Goal: Information Seeking & Learning: Understand process/instructions

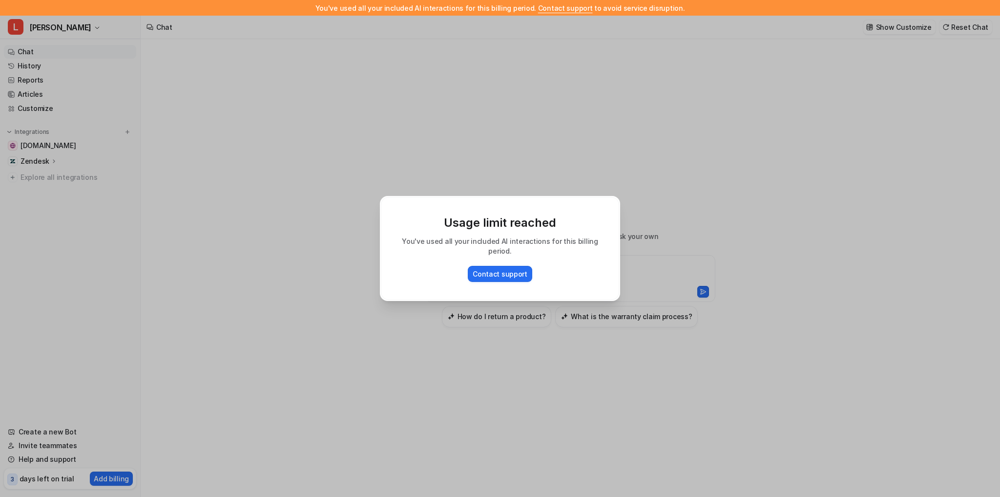
click at [260, 314] on div "Usage limit reached You've used all your included AI interactions for this bill…" at bounding box center [500, 248] width 1000 height 497
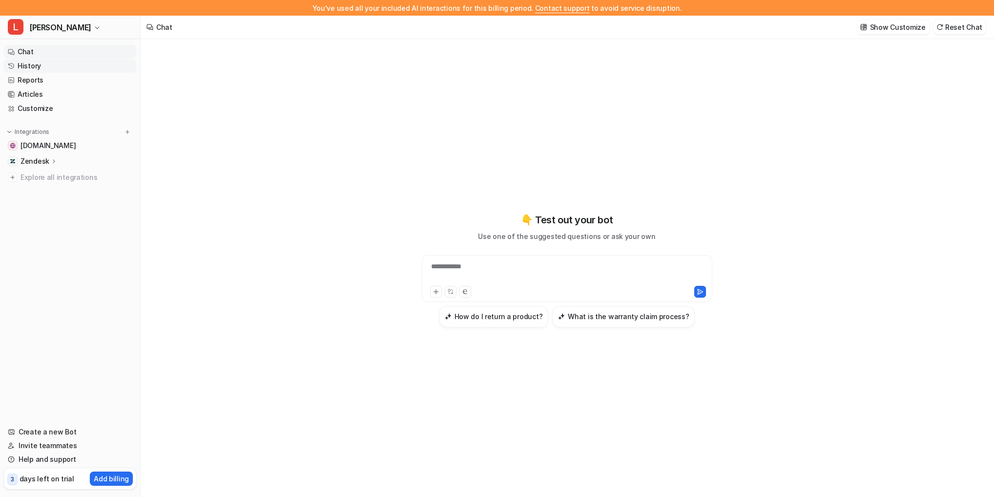
click at [49, 67] on link "History" at bounding box center [70, 66] width 132 height 14
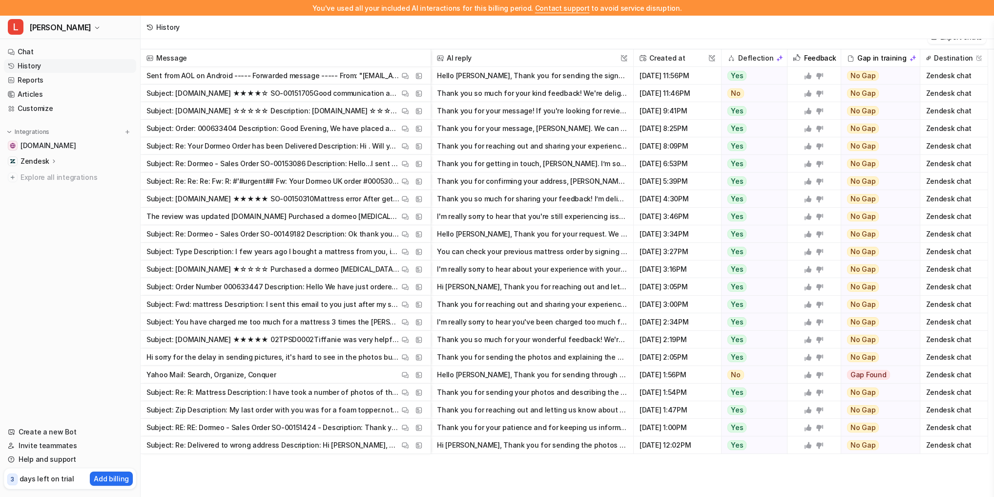
scroll to position [839, 0]
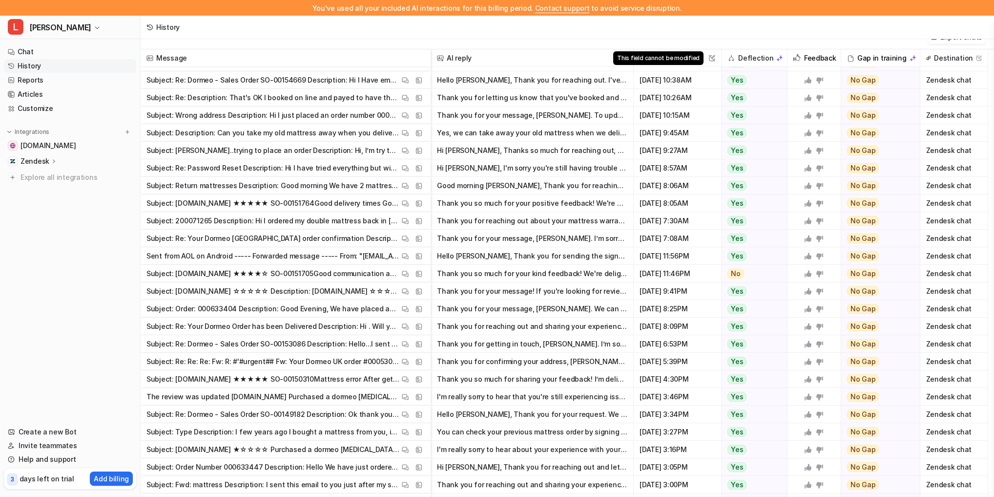
click at [712, 57] on img at bounding box center [712, 58] width 7 height 7
click at [405, 293] on img at bounding box center [405, 291] width 7 height 7
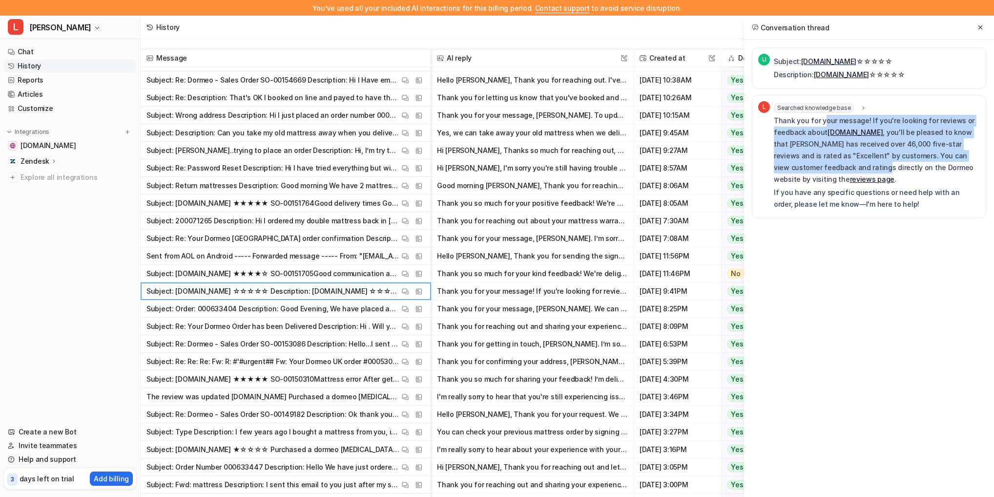
drag, startPoint x: 822, startPoint y: 121, endPoint x: 856, endPoint y: 164, distance: 53.9
click at [856, 164] on p "Thank you for your message! If you're looking for reviews or feedback about [DO…" at bounding box center [877, 150] width 206 height 70
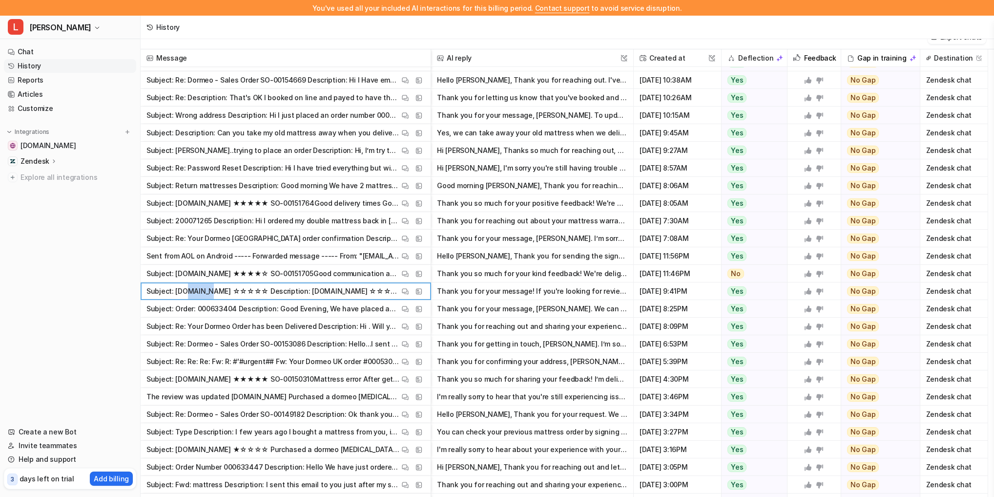
drag, startPoint x: 191, startPoint y: 289, endPoint x: 219, endPoint y: 287, distance: 28.4
click at [214, 287] on p "Subject: [DOMAIN_NAME] ☆☆☆☆☆ Description: [DOMAIN_NAME] ☆☆☆☆☆" at bounding box center [273, 291] width 253 height 18
click at [230, 289] on p "Subject: [DOMAIN_NAME] ☆☆☆☆☆ Description: [DOMAIN_NAME] ☆☆☆☆☆" at bounding box center [273, 291] width 253 height 18
drag, startPoint x: 238, startPoint y: 292, endPoint x: 271, endPoint y: 289, distance: 32.9
click at [271, 289] on p "Subject: [DOMAIN_NAME] ☆☆☆☆☆ Description: [DOMAIN_NAME] ☆☆☆☆☆" at bounding box center [273, 291] width 253 height 18
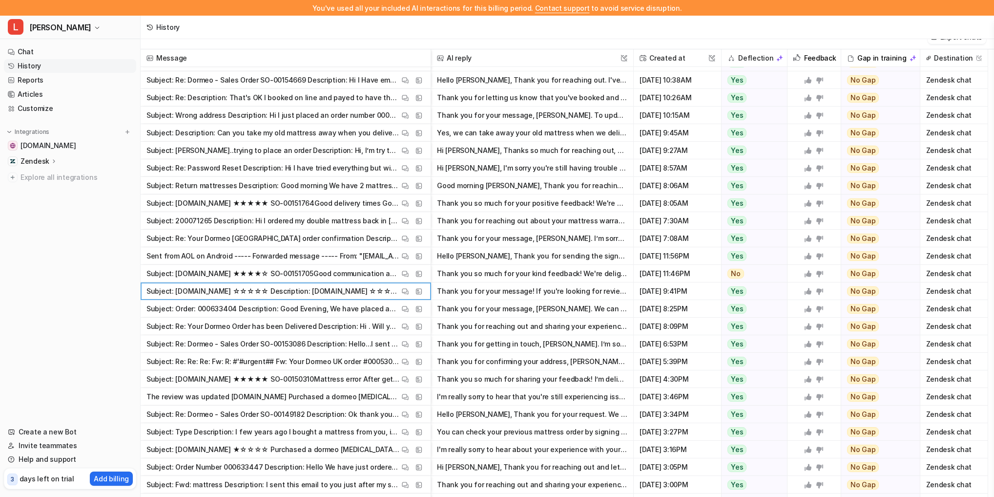
click at [285, 291] on p "Subject: [DOMAIN_NAME] ☆☆☆☆☆ Description: [DOMAIN_NAME] ☆☆☆☆☆" at bounding box center [273, 291] width 253 height 18
click at [499, 200] on button "Thank you so much for your positive feedback! We're delighted to hear that you …" at bounding box center [532, 203] width 190 height 18
click at [404, 203] on img at bounding box center [405, 203] width 7 height 7
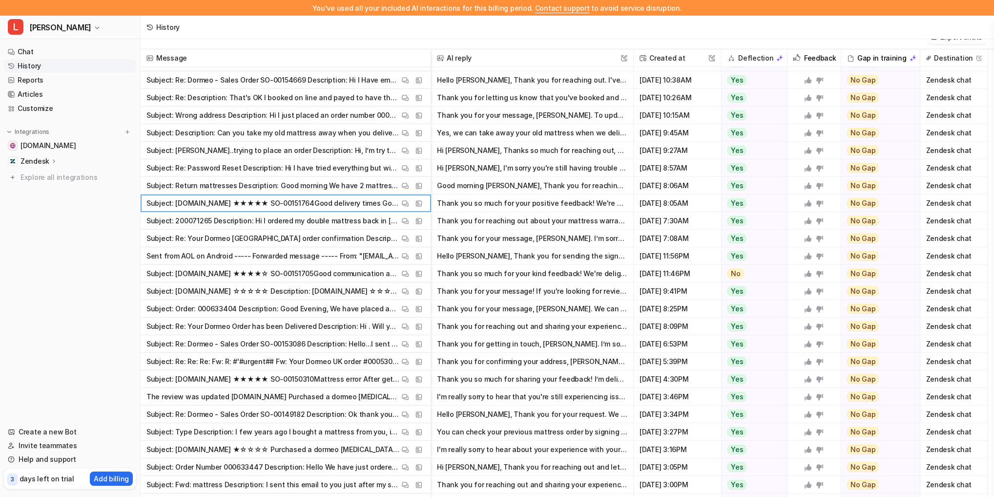
click at [271, 257] on p "Sent from AOL on Android ----- Forwarded message ----- From: "[EMAIL_ADDRESS][D…" at bounding box center [273, 256] width 253 height 18
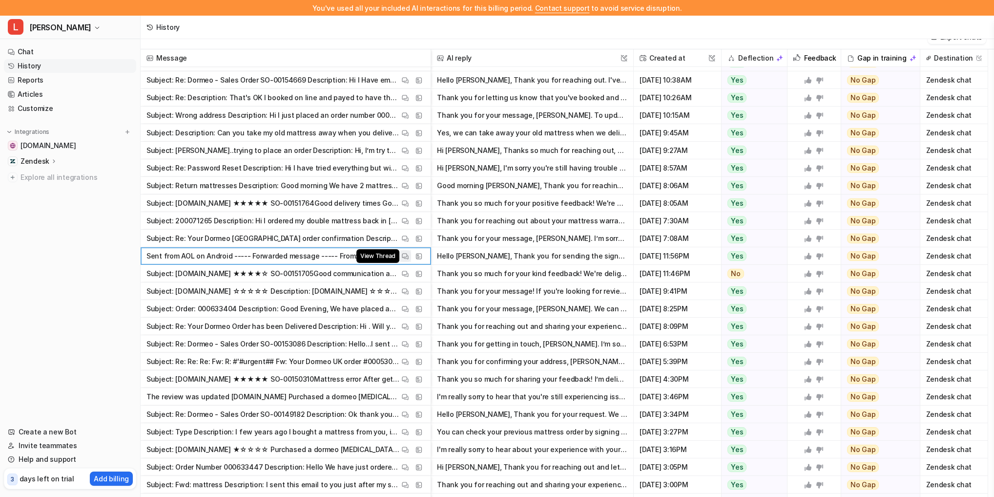
click at [399, 254] on span "View Thread" at bounding box center [377, 256] width 43 height 14
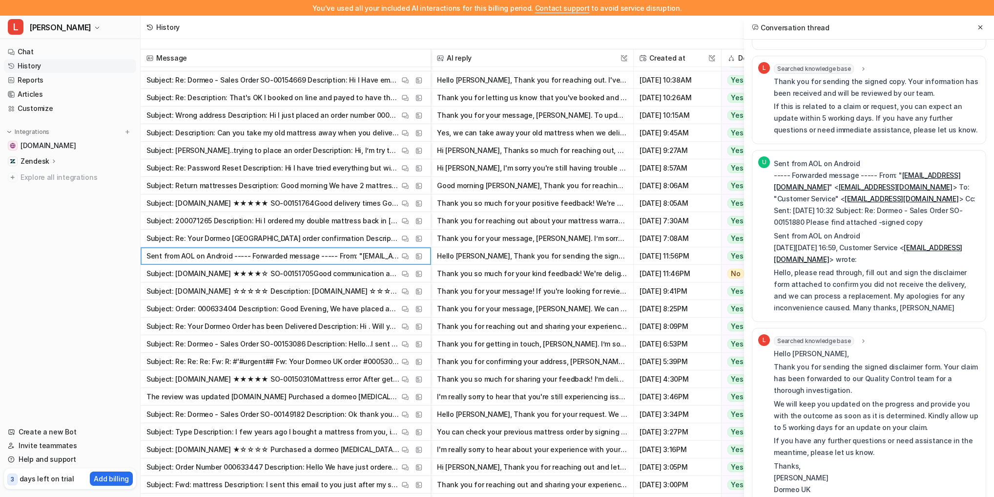
scroll to position [52, 0]
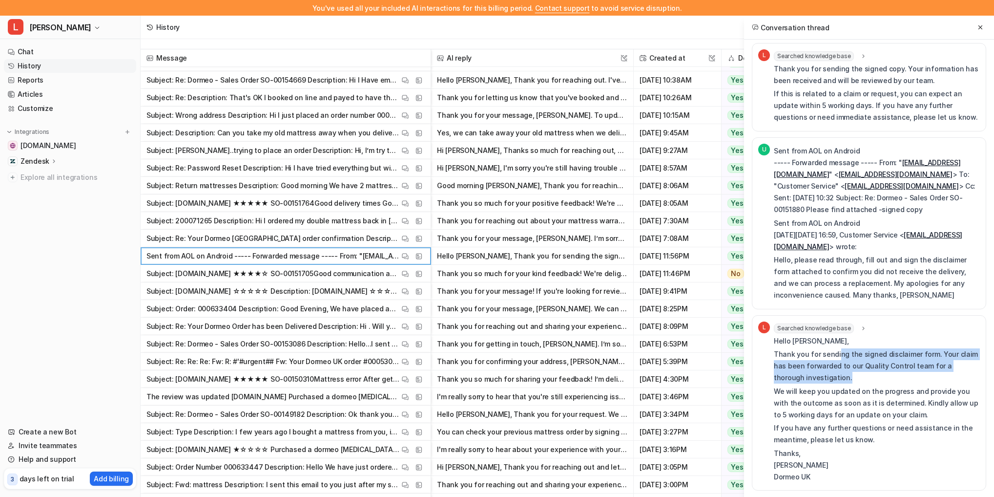
drag, startPoint x: 838, startPoint y: 352, endPoint x: 860, endPoint y: 371, distance: 29.8
click at [860, 371] on p "Thank you for sending the signed disclaimer form. Your claim has been forwarded…" at bounding box center [877, 365] width 206 height 35
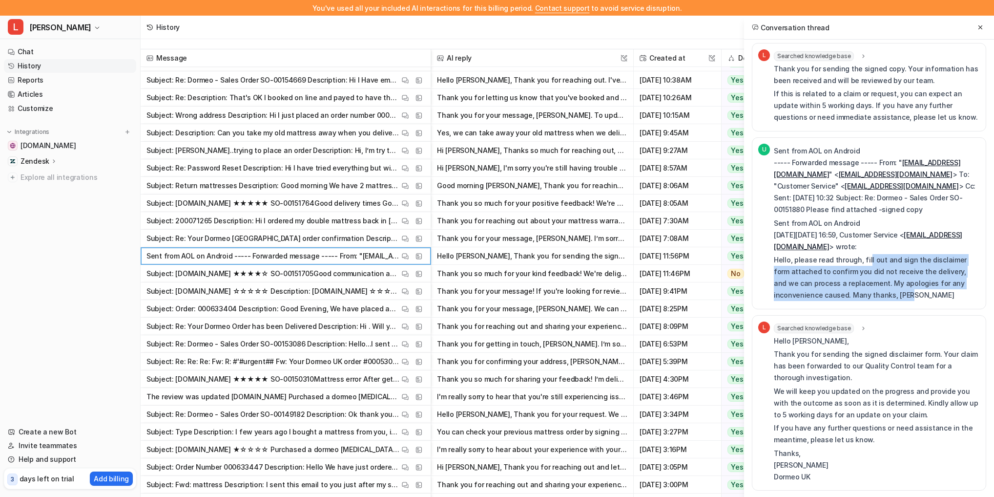
drag, startPoint x: 865, startPoint y: 262, endPoint x: 885, endPoint y: 308, distance: 50.3
click at [885, 308] on div "U Please find attached -signed copy Sent from AOL on Android L Searched knowled…" at bounding box center [869, 243] width 234 height 495
drag, startPoint x: 855, startPoint y: 207, endPoint x: 904, endPoint y: 210, distance: 49.4
click at [903, 210] on p "Sent from AOL on Android ----- Forwarded message ----- From: " [EMAIL_ADDRESS][…" at bounding box center [877, 180] width 206 height 70
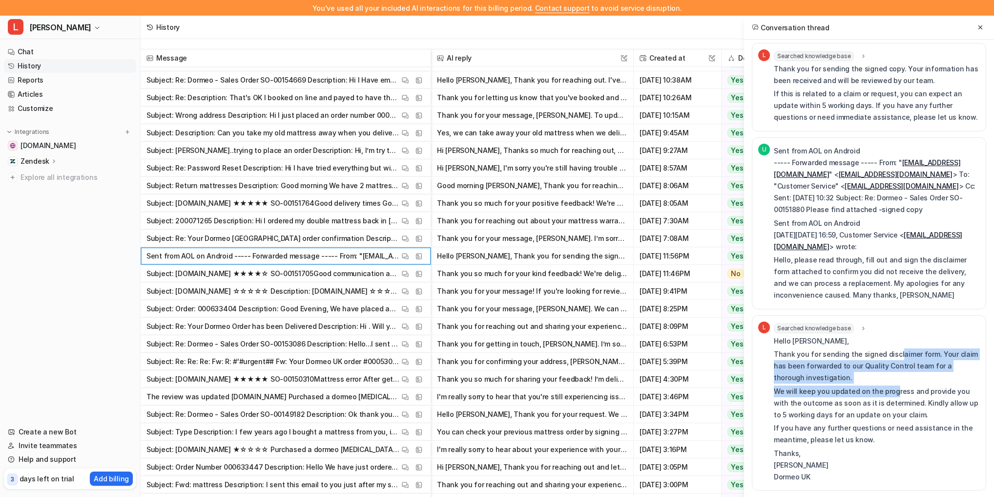
drag, startPoint x: 896, startPoint y: 352, endPoint x: 891, endPoint y: 383, distance: 31.7
click at [891, 383] on div "Hello [PERSON_NAME], Thank you for sending the signed disclaimer form. Your cla…" at bounding box center [877, 408] width 206 height 147
click at [852, 395] on p "We will keep you updated on the progress and provide you with the outcome as so…" at bounding box center [877, 402] width 206 height 35
click at [840, 392] on p "We will keep you updated on the progress and provide you with the outcome as so…" at bounding box center [877, 402] width 206 height 35
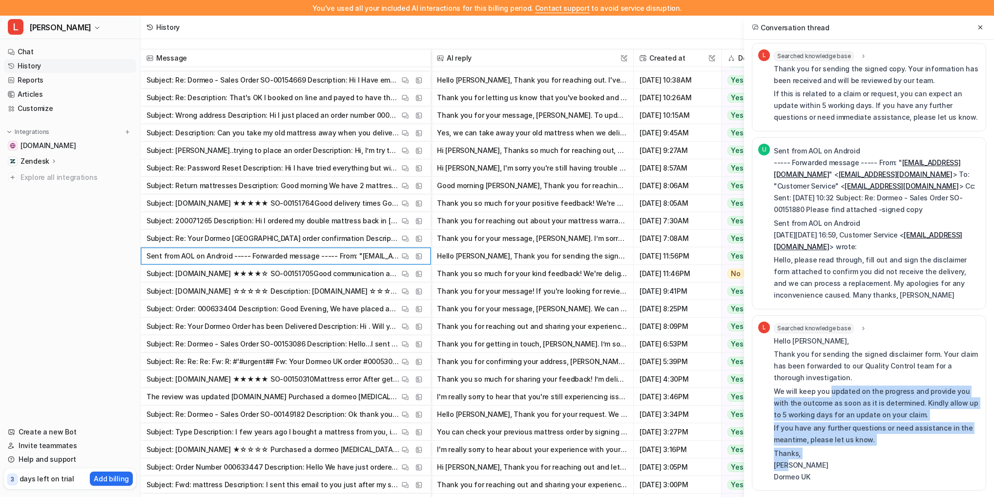
drag, startPoint x: 830, startPoint y: 391, endPoint x: 855, endPoint y: 461, distance: 74.1
click at [855, 461] on div "Hello [PERSON_NAME], Thank you for sending the signed disclaimer form. Your cla…" at bounding box center [877, 408] width 206 height 147
click at [853, 464] on p "Thanks, [PERSON_NAME] UK" at bounding box center [877, 464] width 206 height 35
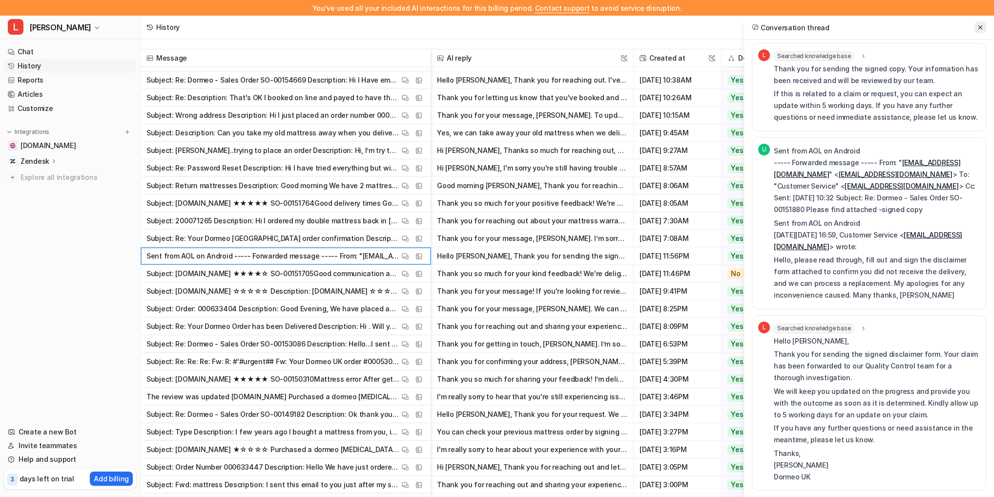
click at [981, 25] on icon at bounding box center [980, 27] width 7 height 7
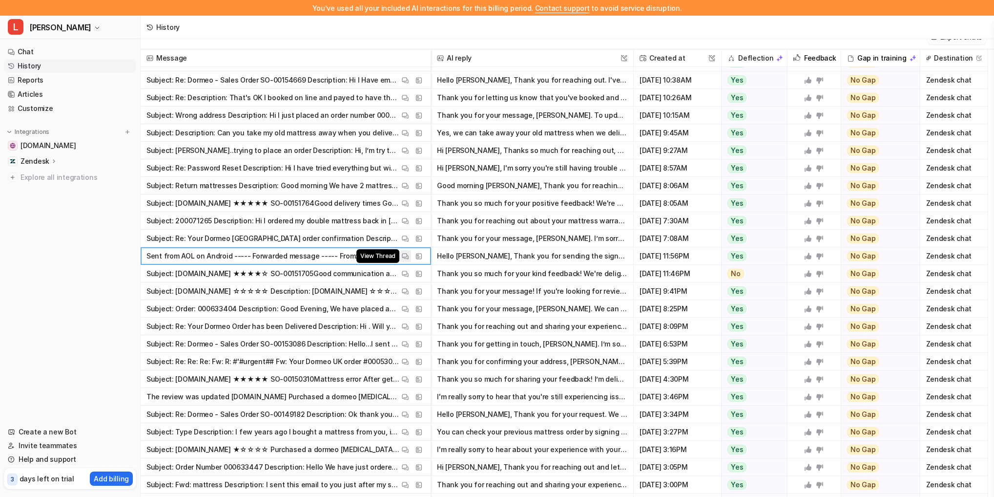
click at [405, 253] on img at bounding box center [405, 255] width 7 height 7
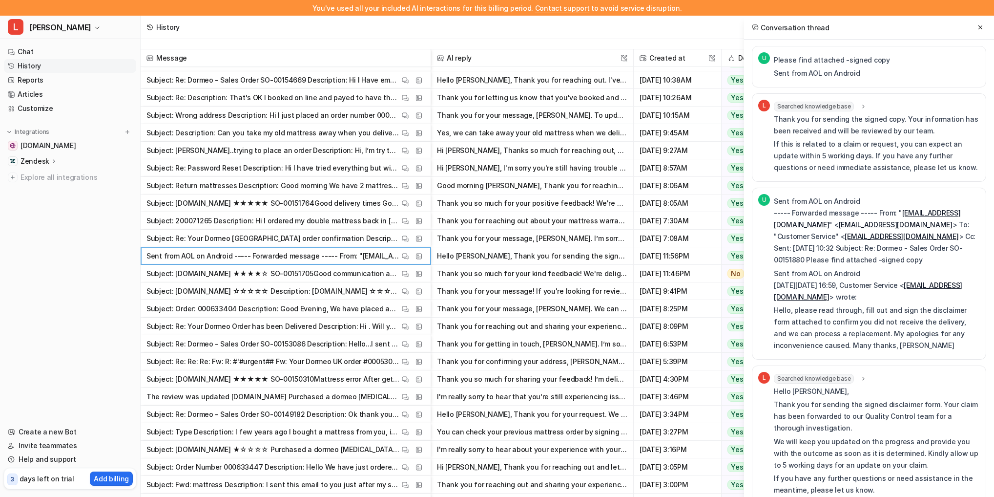
scroll to position [0, 0]
click at [860, 105] on icon at bounding box center [863, 107] width 7 height 7
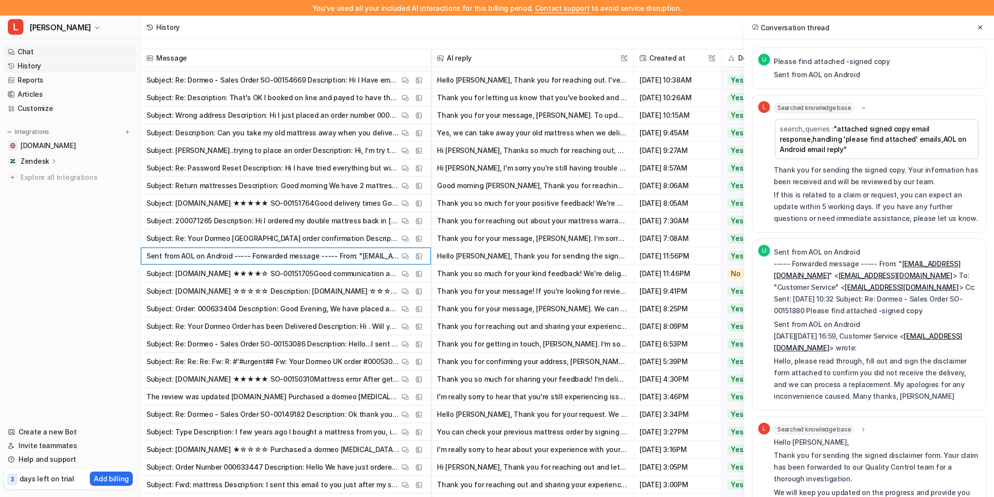
click at [35, 49] on link "Chat" at bounding box center [70, 52] width 132 height 14
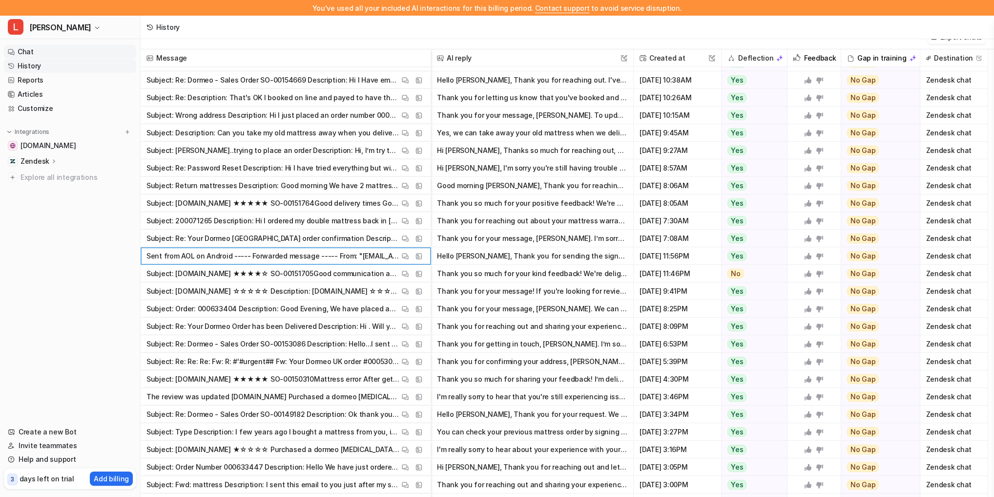
click at [33, 55] on link "Chat" at bounding box center [70, 52] width 132 height 14
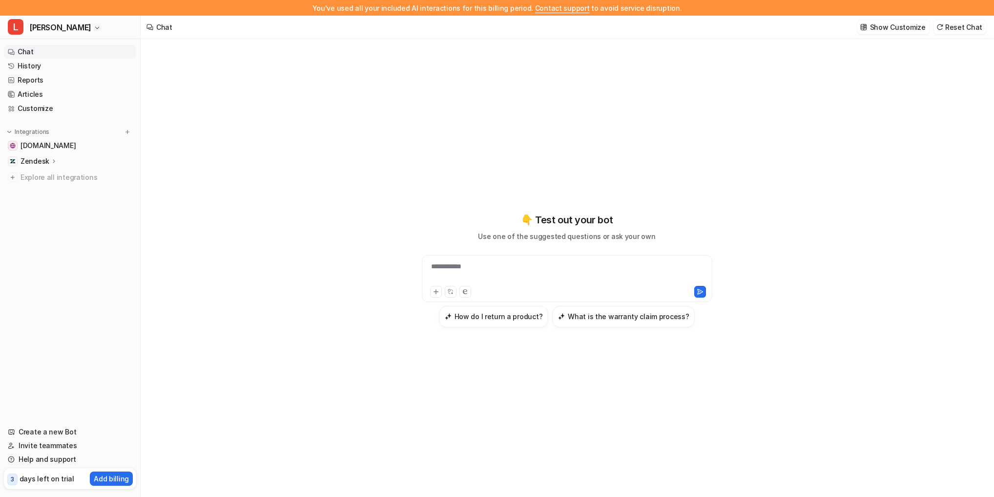
click at [912, 19] on div "Show Customize Reset Chat" at bounding box center [922, 27] width 137 height 22
click at [906, 36] on div "Show Customize Reset Chat" at bounding box center [922, 27] width 137 height 22
click at [907, 22] on p "Show Customize" at bounding box center [898, 27] width 56 height 10
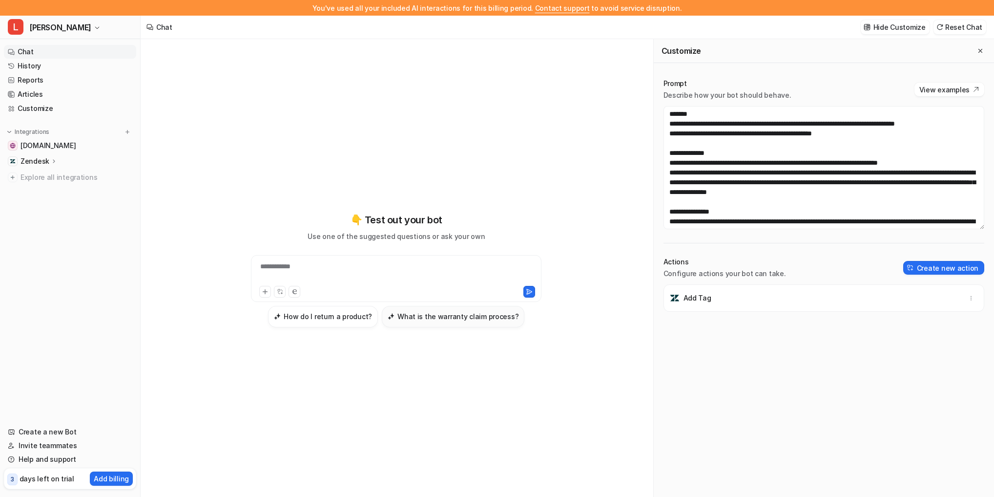
click at [435, 318] on h3 "What is the warranty claim process?" at bounding box center [458, 316] width 121 height 10
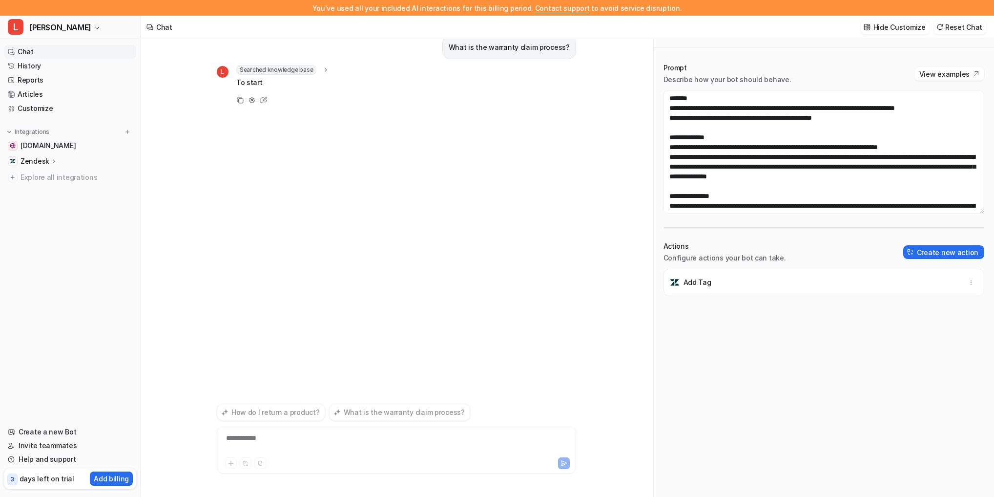
scroll to position [68, 0]
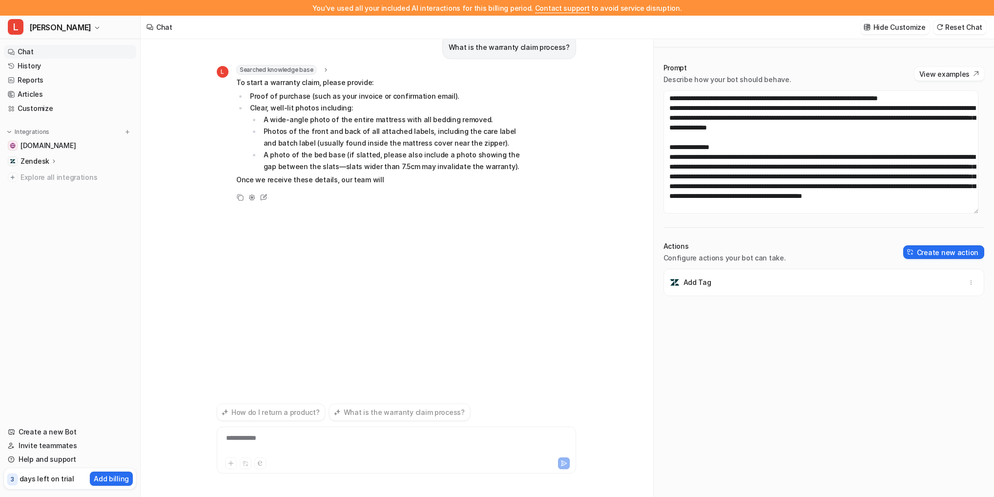
click at [323, 70] on icon at bounding box center [326, 69] width 7 height 7
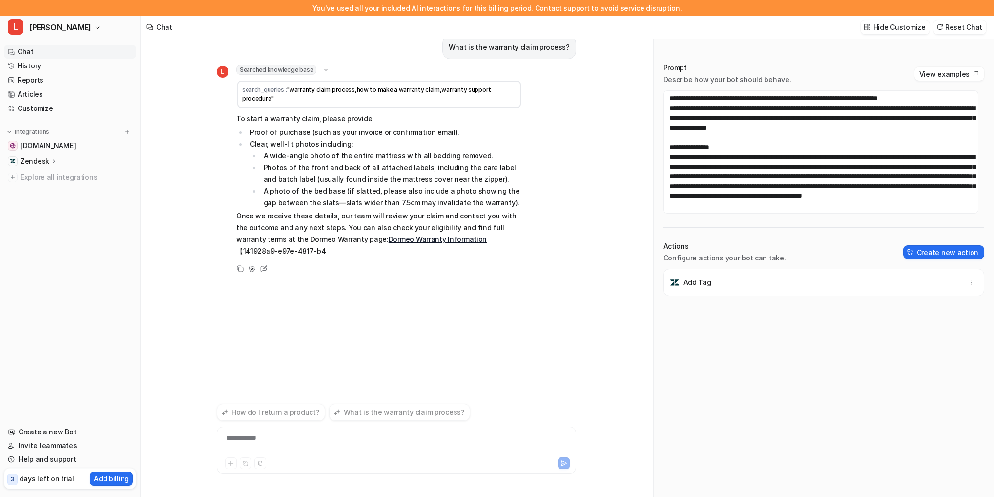
click at [323, 70] on icon at bounding box center [325, 69] width 7 height 7
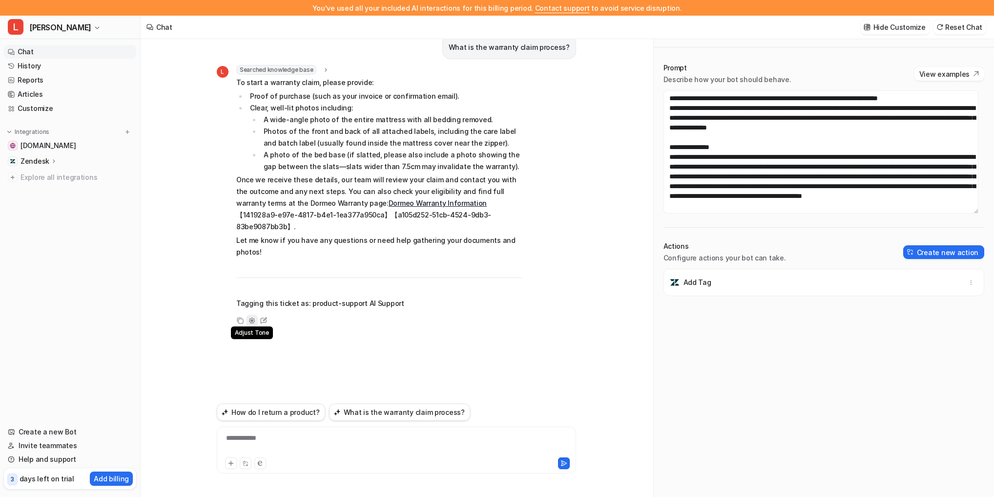
click at [250, 317] on icon at bounding box center [252, 320] width 7 height 7
drag, startPoint x: 313, startPoint y: 282, endPoint x: 338, endPoint y: 279, distance: 25.6
click at [335, 297] on p "Tagging this ticket as: product-support AI Support" at bounding box center [379, 303] width 286 height 12
drag, startPoint x: 346, startPoint y: 278, endPoint x: 358, endPoint y: 277, distance: 12.7
click at [358, 297] on p "Tagging this ticket as: product-support AI Support" at bounding box center [379, 303] width 286 height 12
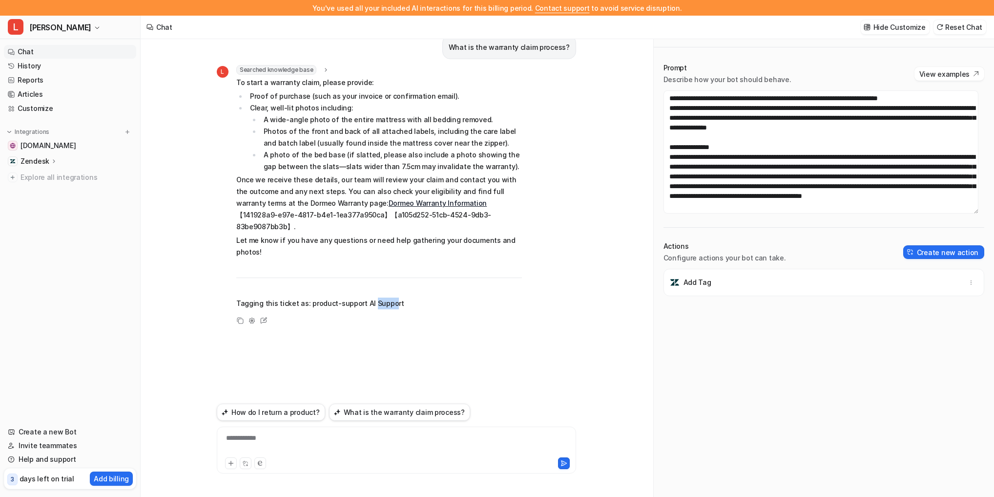
drag, startPoint x: 369, startPoint y: 276, endPoint x: 391, endPoint y: 277, distance: 21.5
click at [391, 297] on p "Tagging this ticket as: product-support AI Support" at bounding box center [379, 303] width 286 height 12
click at [398, 297] on p "Tagging this ticket as: product-support AI Support" at bounding box center [379, 303] width 286 height 12
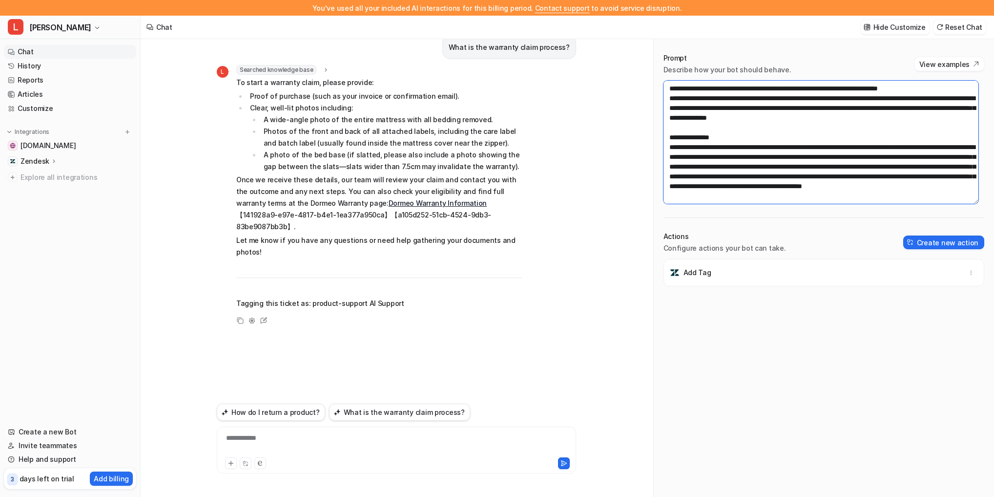
click at [741, 186] on textarea at bounding box center [821, 142] width 315 height 123
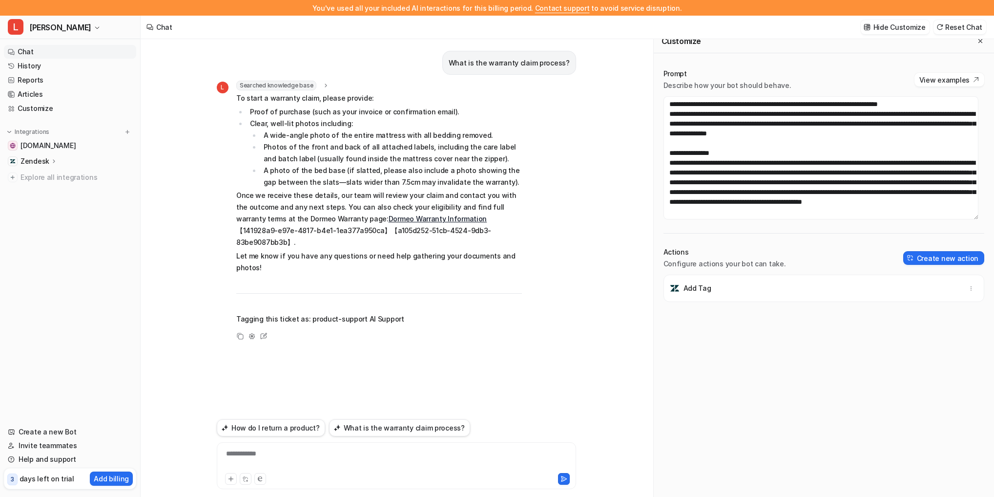
click at [149, 29] on icon at bounding box center [150, 27] width 6 height 6
click at [166, 22] on div "Chat" at bounding box center [164, 27] width 16 height 10
click at [148, 27] on icon at bounding box center [150, 27] width 7 height 31
click at [160, 27] on div "Chat" at bounding box center [164, 27] width 16 height 10
click at [149, 27] on icon at bounding box center [150, 27] width 6 height 6
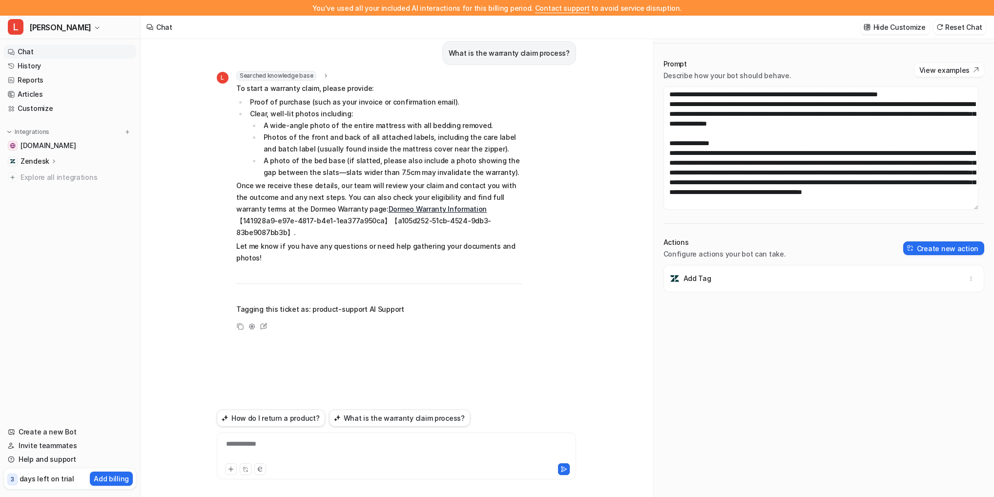
scroll to position [16, 0]
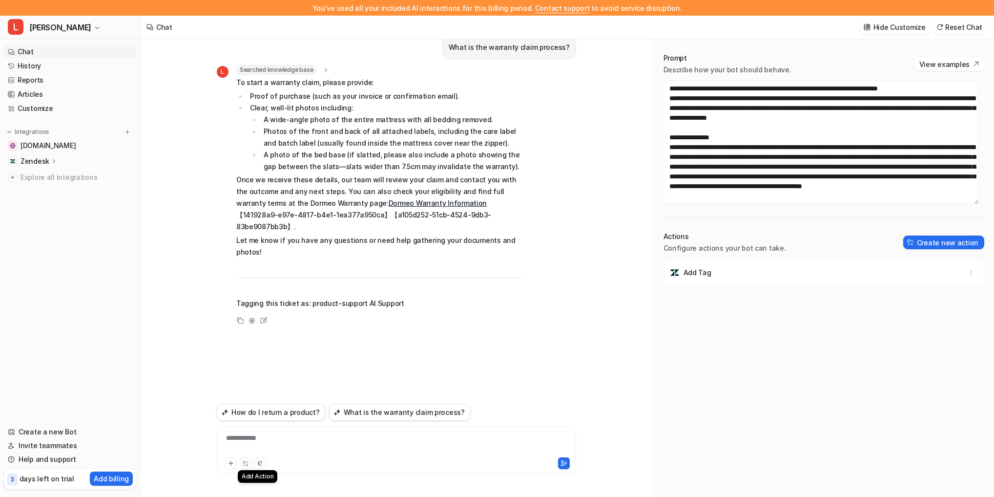
click at [248, 462] on icon at bounding box center [246, 461] width 1 height 1
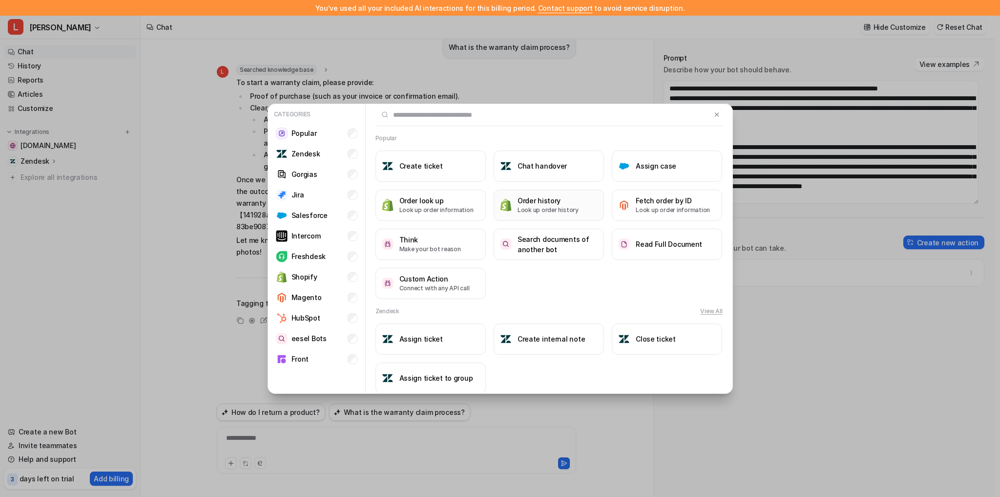
drag, startPoint x: 713, startPoint y: 113, endPoint x: 514, endPoint y: 209, distance: 221.3
click at [713, 112] on img at bounding box center [716, 114] width 7 height 7
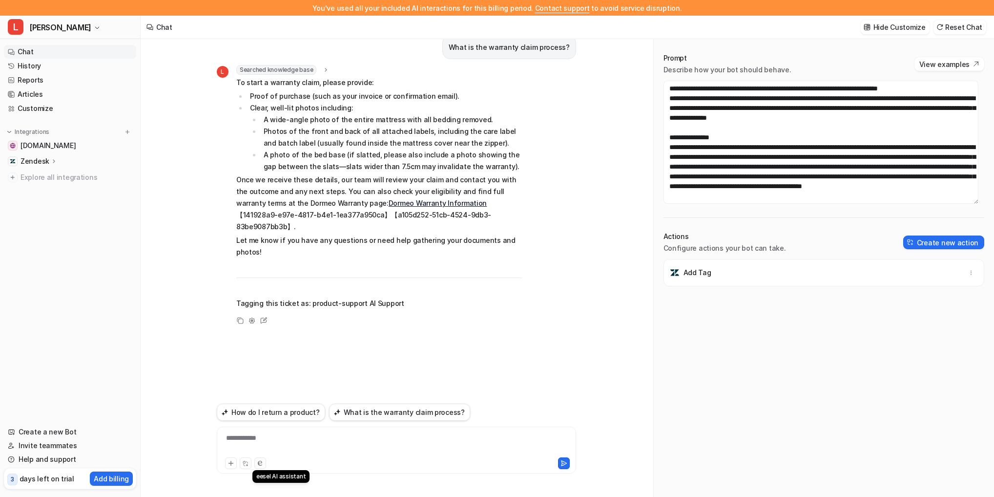
click at [260, 462] on icon at bounding box center [260, 463] width 4 height 5
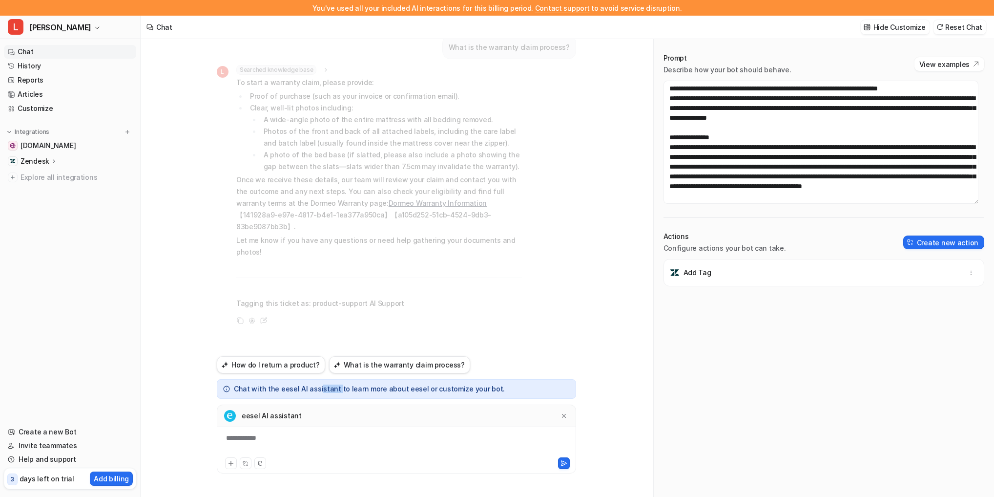
drag, startPoint x: 320, startPoint y: 389, endPoint x: 339, endPoint y: 387, distance: 18.6
click at [337, 387] on p "Chat with the eesel AI assistant to learn more about eesel or customize your bo…" at bounding box center [369, 388] width 271 height 7
click at [539, 360] on div "How do I return a product? What is the warranty claim process?" at bounding box center [396, 364] width 359 height 17
click at [260, 461] on icon at bounding box center [260, 463] width 4 height 5
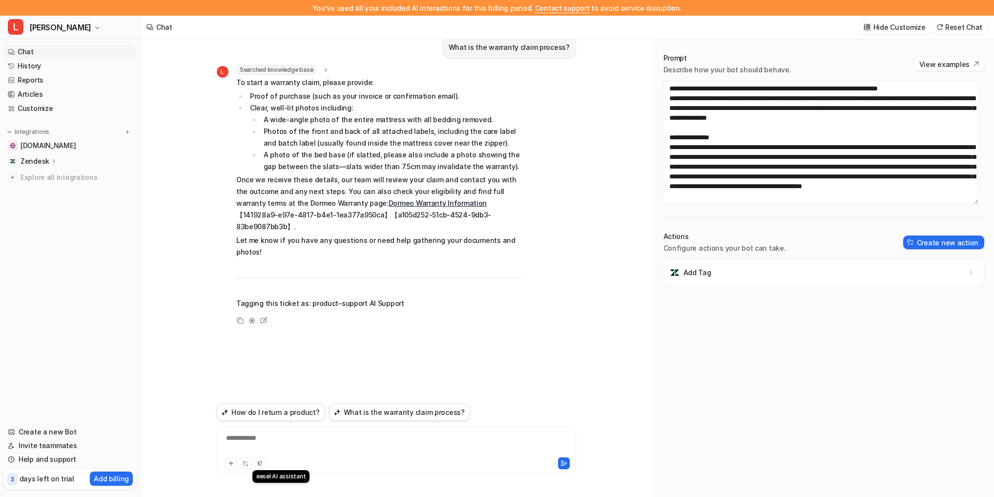
click at [260, 461] on icon at bounding box center [260, 463] width 4 height 5
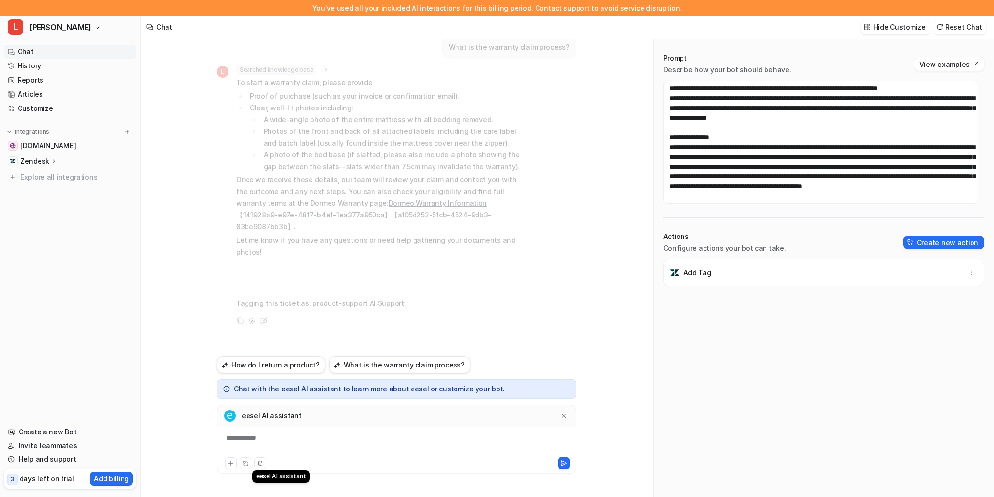
click at [260, 461] on icon at bounding box center [260, 463] width 4 height 5
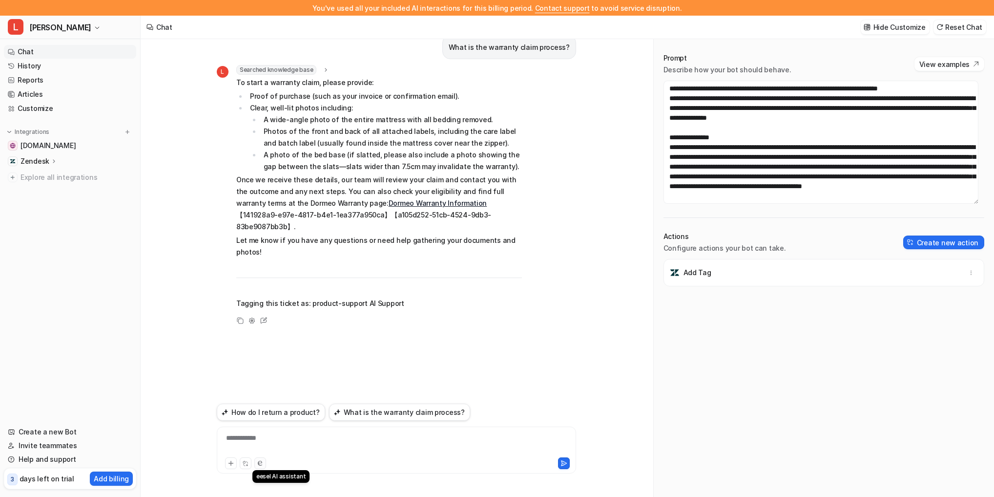
click at [264, 461] on button at bounding box center [260, 463] width 12 height 12
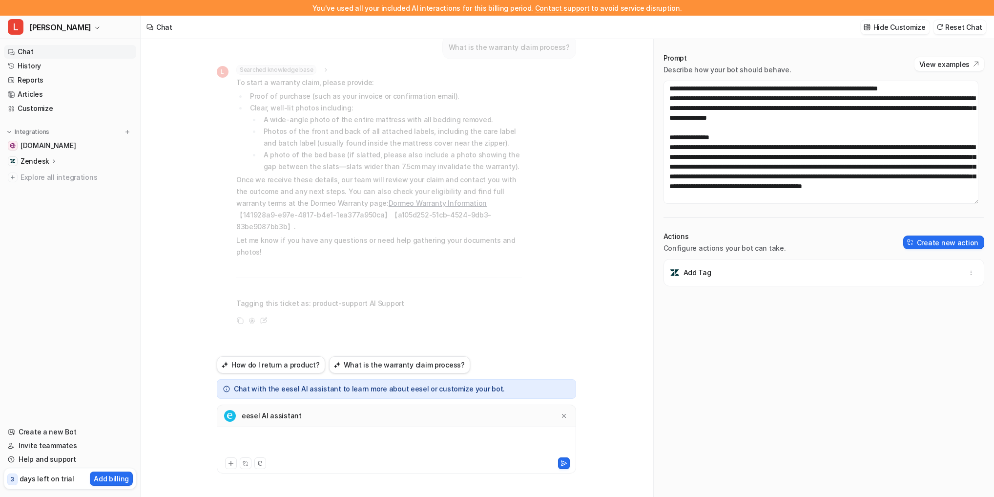
click at [266, 440] on div at bounding box center [396, 444] width 355 height 22
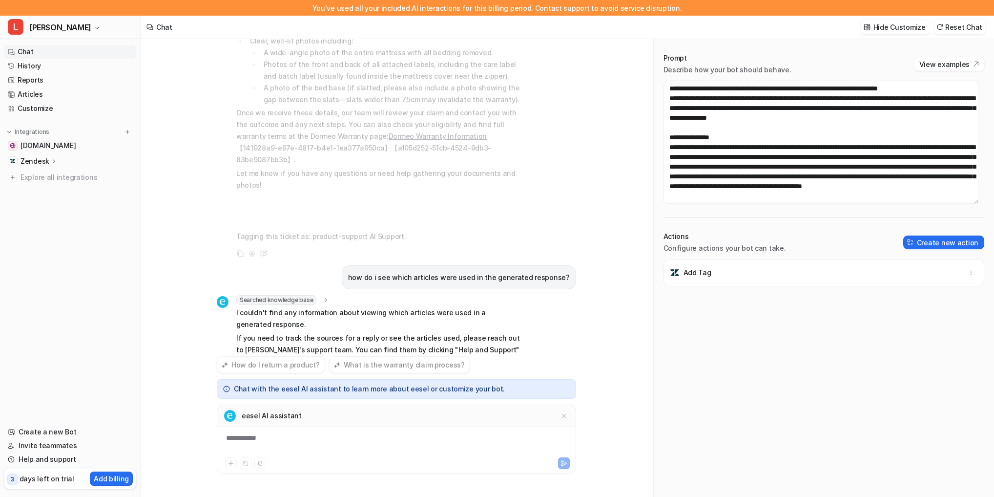
scroll to position [79, 0]
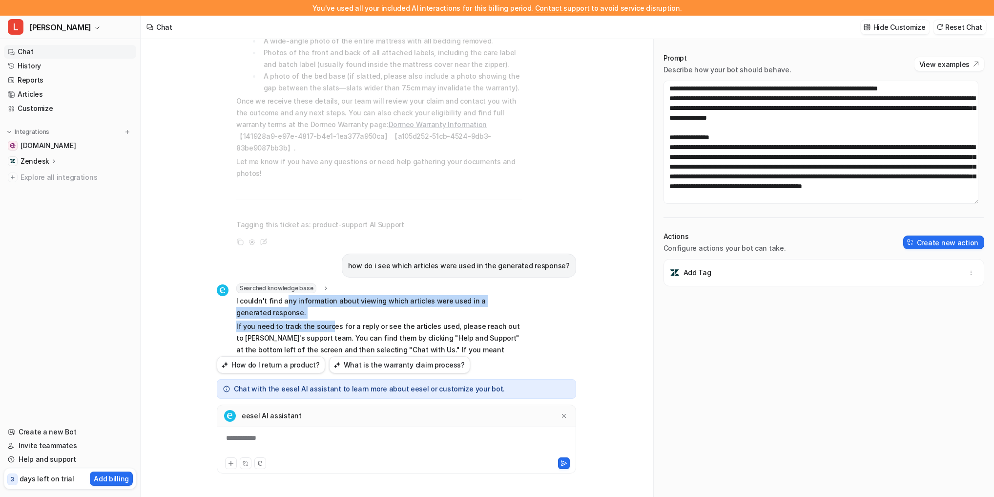
drag, startPoint x: 283, startPoint y: 274, endPoint x: 328, endPoint y: 295, distance: 49.6
click at [328, 295] on span "I couldn't find any information about viewing which articles were used in a gen…" at bounding box center [379, 331] width 286 height 72
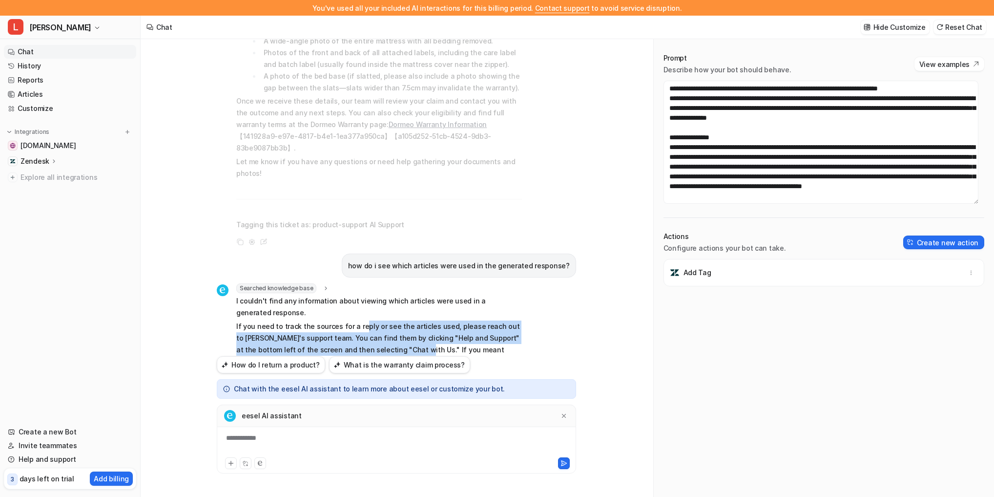
drag, startPoint x: 361, startPoint y: 303, endPoint x: 386, endPoint y: 320, distance: 30.5
click at [386, 320] on p "If you need to track the sources for a reply or see the articles used, please r…" at bounding box center [379, 343] width 286 height 47
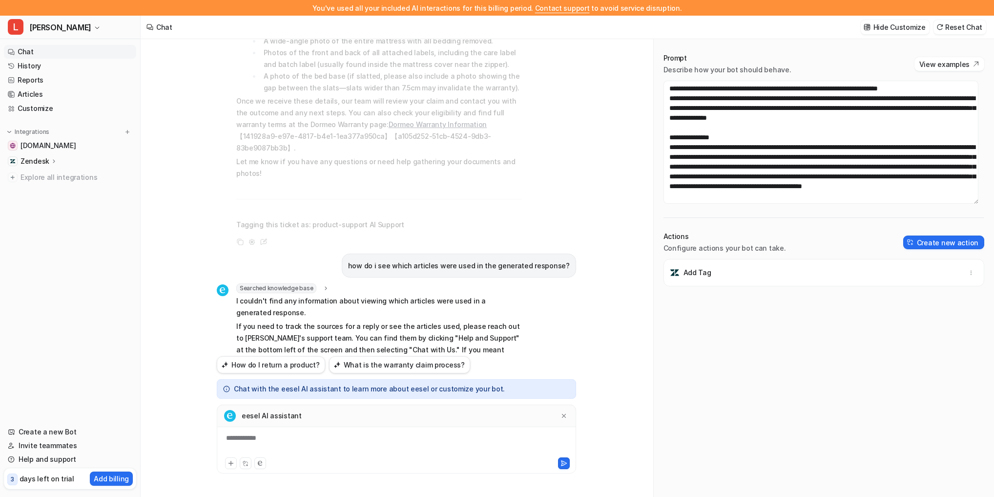
click at [395, 329] on p "If you need to track the sources for a reply or see the articles used, please r…" at bounding box center [379, 343] width 286 height 47
click at [264, 465] on button at bounding box center [260, 463] width 12 height 12
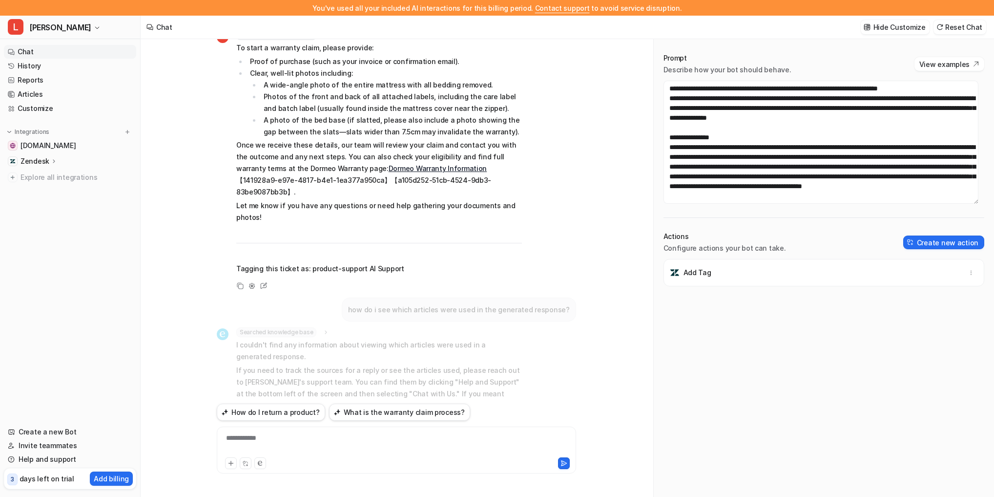
scroll to position [0, 0]
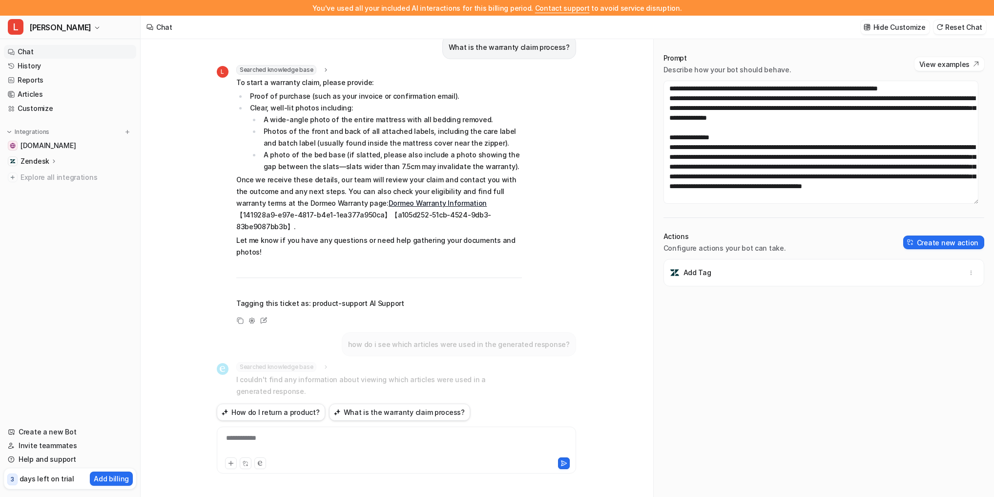
click at [323, 68] on icon at bounding box center [326, 69] width 7 height 7
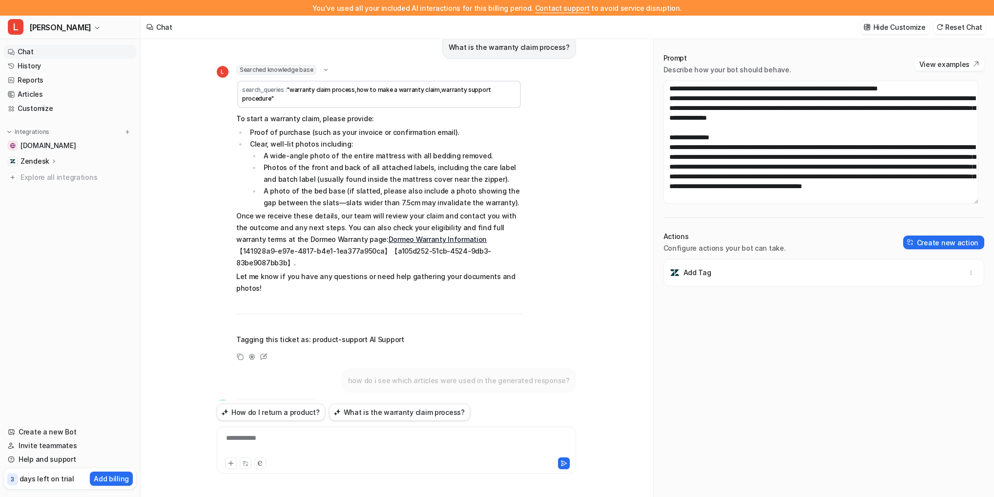
click at [469, 89] on span ""warranty claim process,how to make a warranty claim,warranty support procedure"" at bounding box center [366, 94] width 249 height 16
drag, startPoint x: 151, startPoint y: 188, endPoint x: 157, endPoint y: 173, distance: 15.1
click at [152, 188] on div "What is the warranty claim process? L Searched knowledge base search_queries : …" at bounding box center [397, 259] width 512 height 473
